Goal: Transaction & Acquisition: Purchase product/service

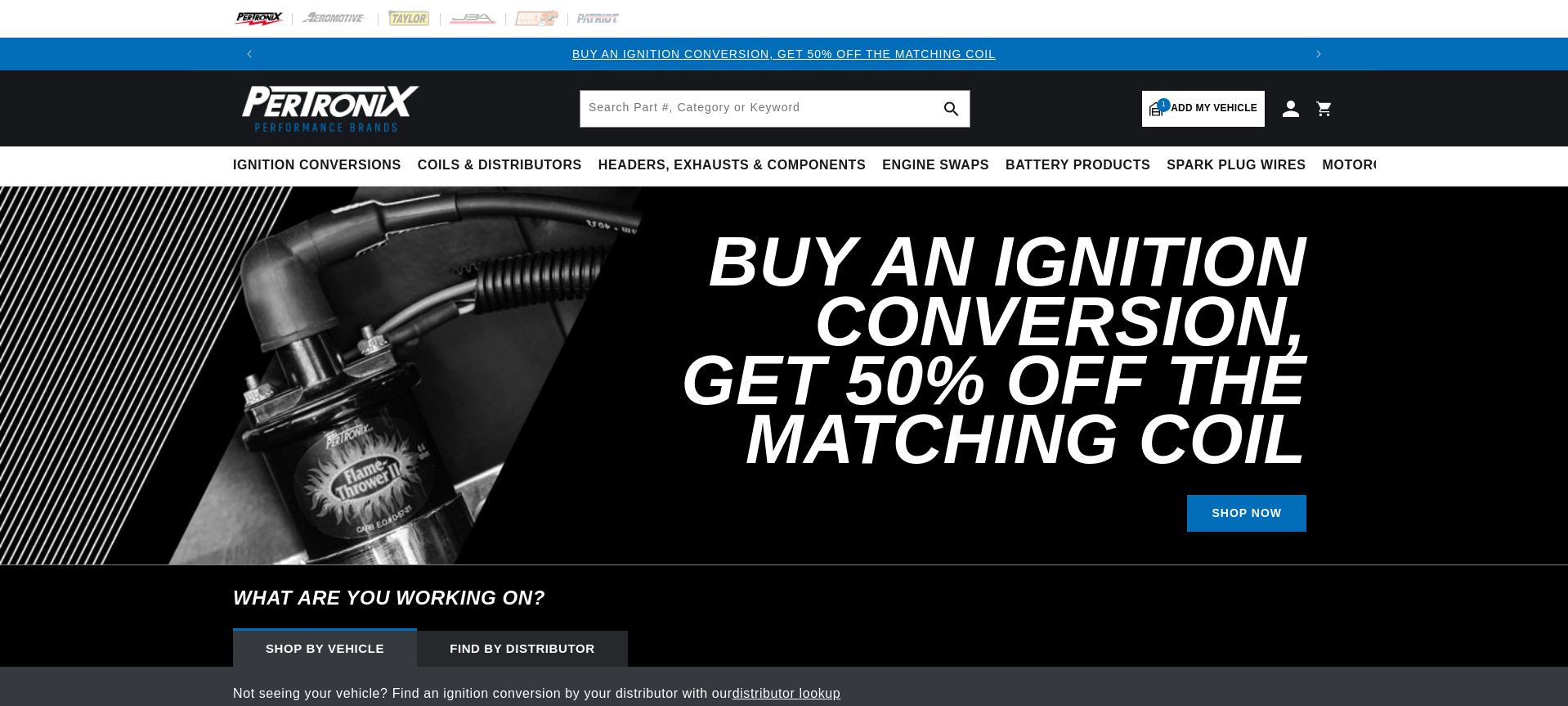
select select "1957"
select select "Chevrolet"
select select "Two-Ten-Series"
select select "283cid-4.6L"
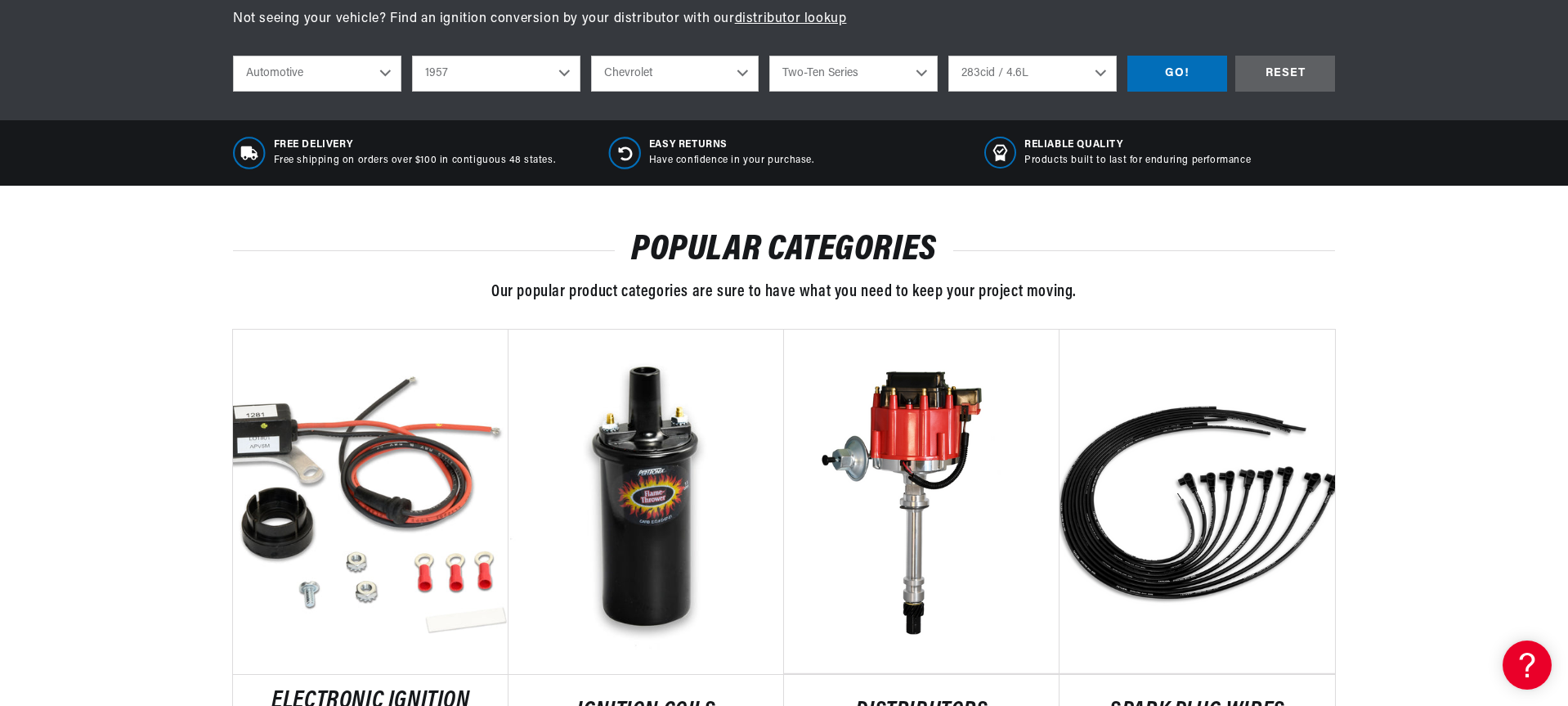
scroll to position [900, 0]
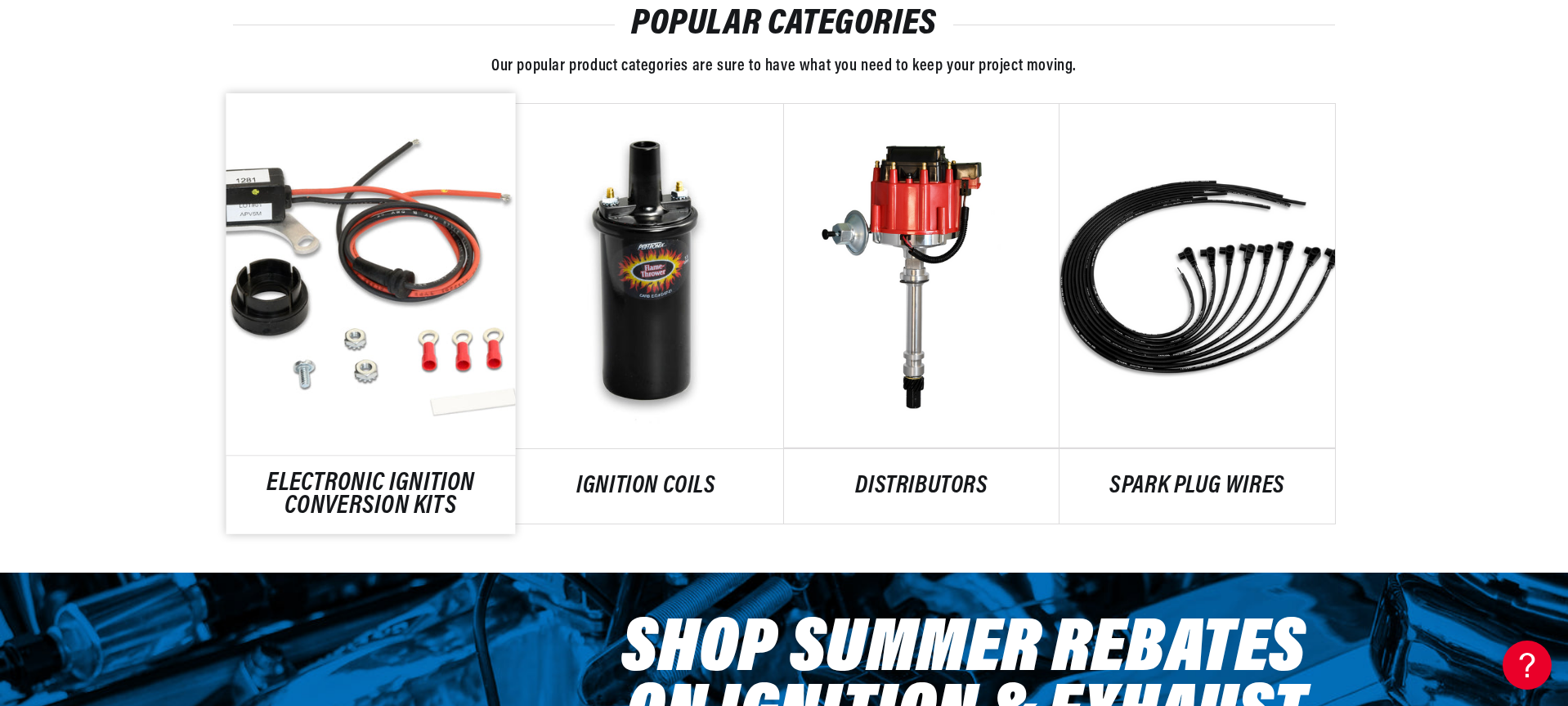
click at [406, 474] on link "ELECTRONIC IGNITION CONVERSION KITS" at bounding box center [371, 496] width 289 height 44
